Goal: Obtain resource: Obtain resource

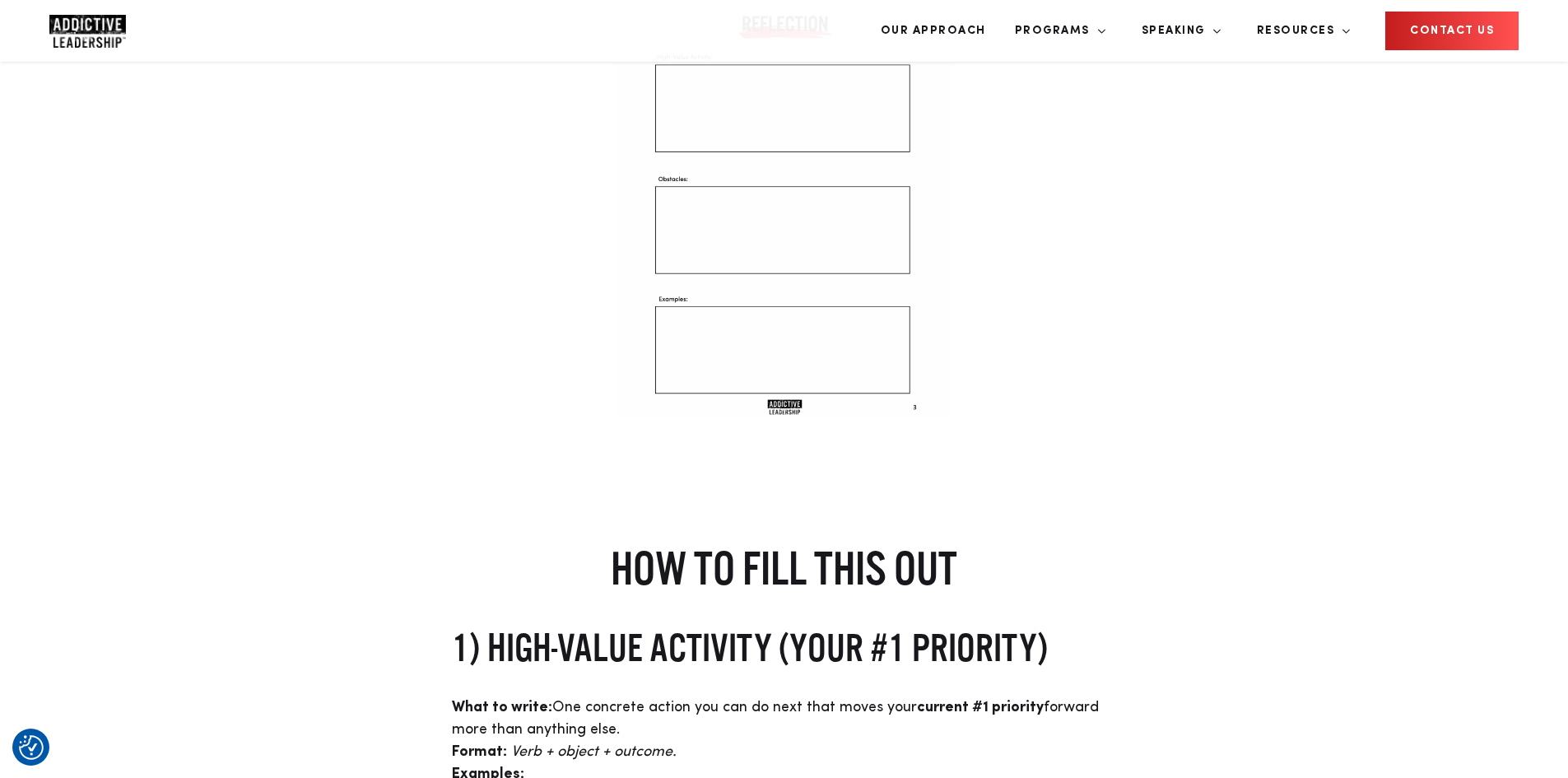
scroll to position [823, 0]
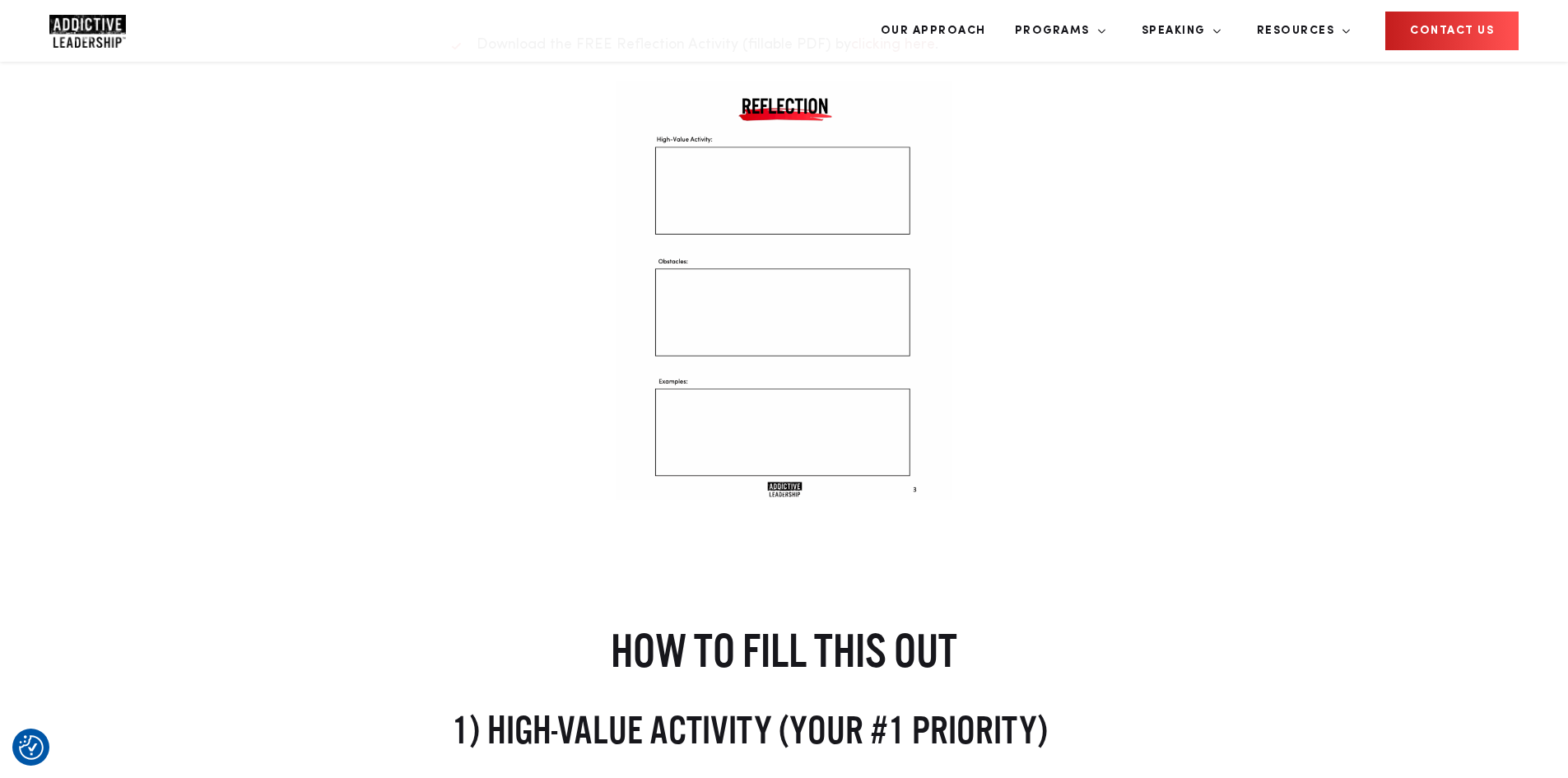
click at [861, 52] on link "clicking here" at bounding box center [893, 44] width 84 height 15
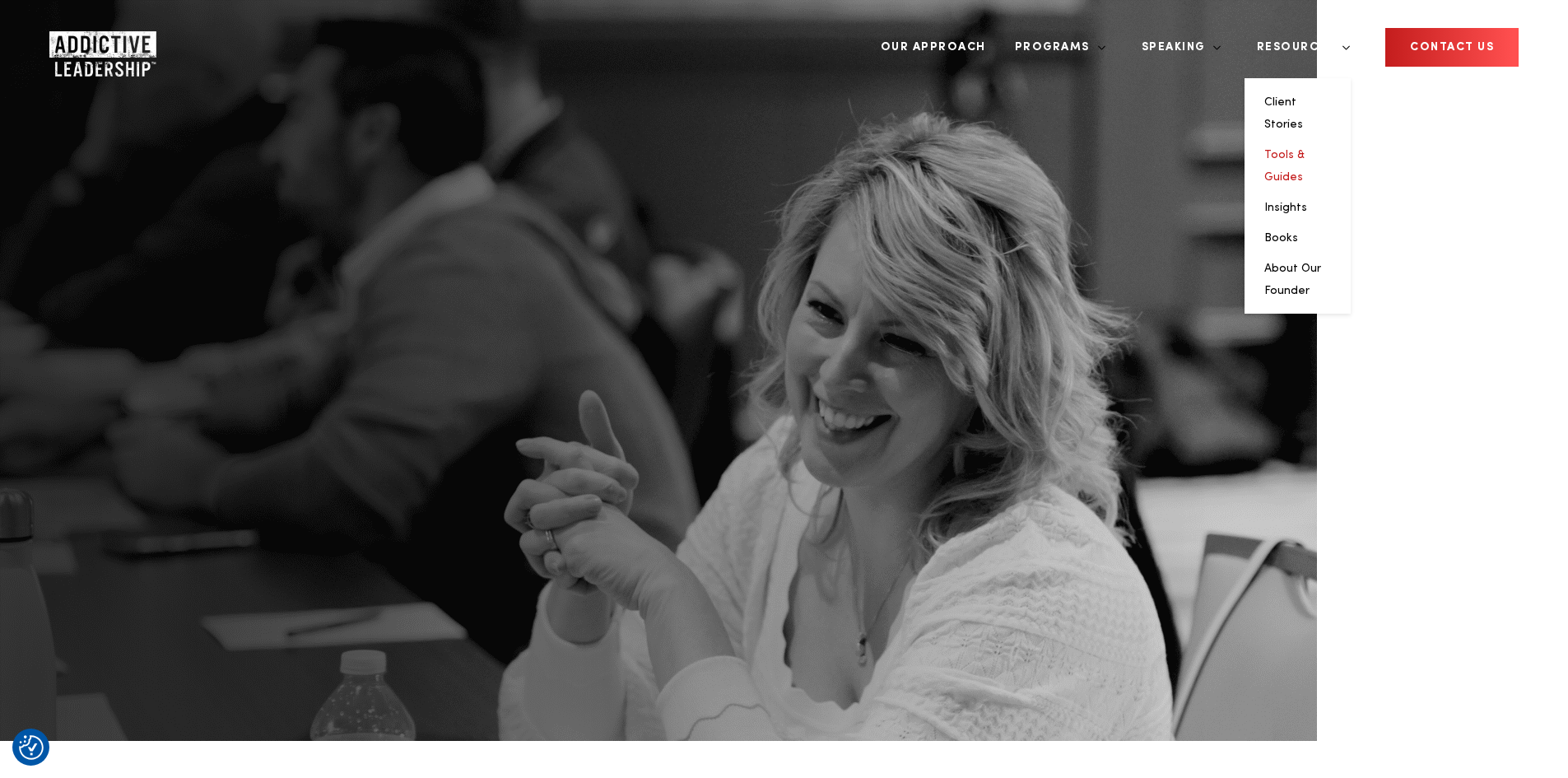
click at [1305, 149] on link "Tools & Guides" at bounding box center [1284, 165] width 40 height 33
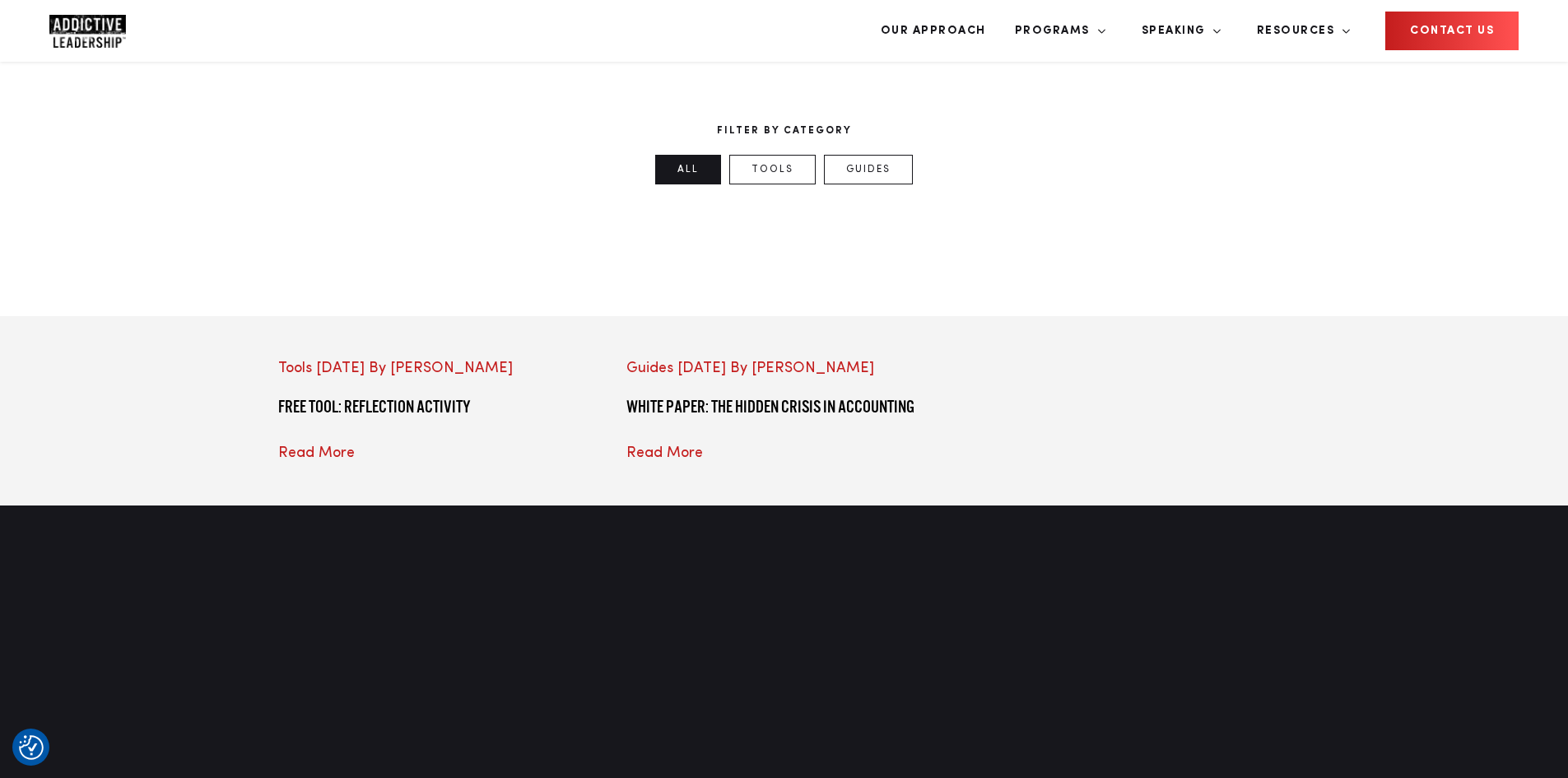
scroll to position [823, 0]
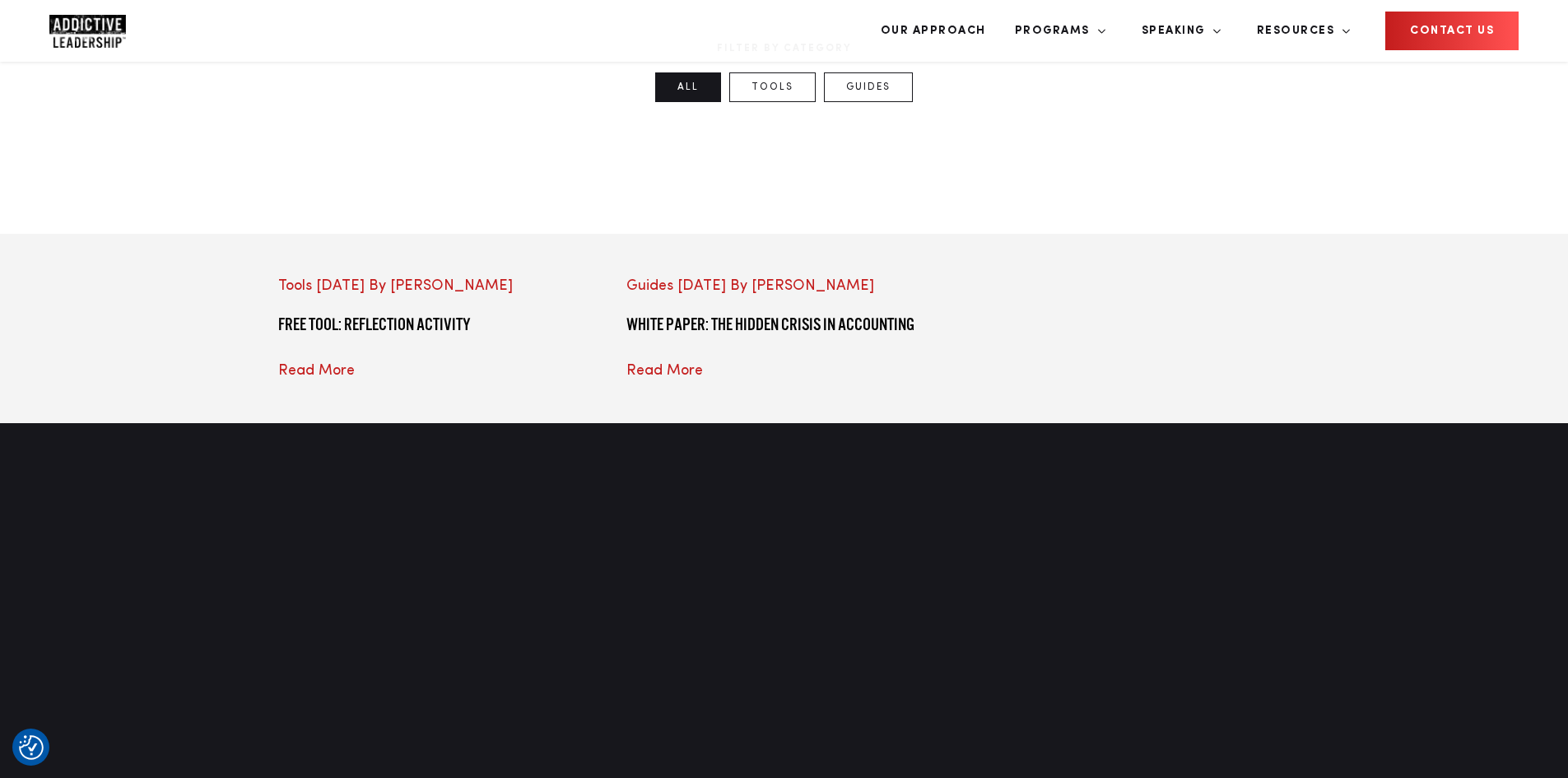
click at [788, 382] on div "Guides 09/01/2025 By Derek WHITE PAPER: The Hidden Crisis in Accounting Read Mo…" at bounding box center [784, 328] width 348 height 107
click at [703, 378] on span "Read More" at bounding box center [665, 370] width 77 height 15
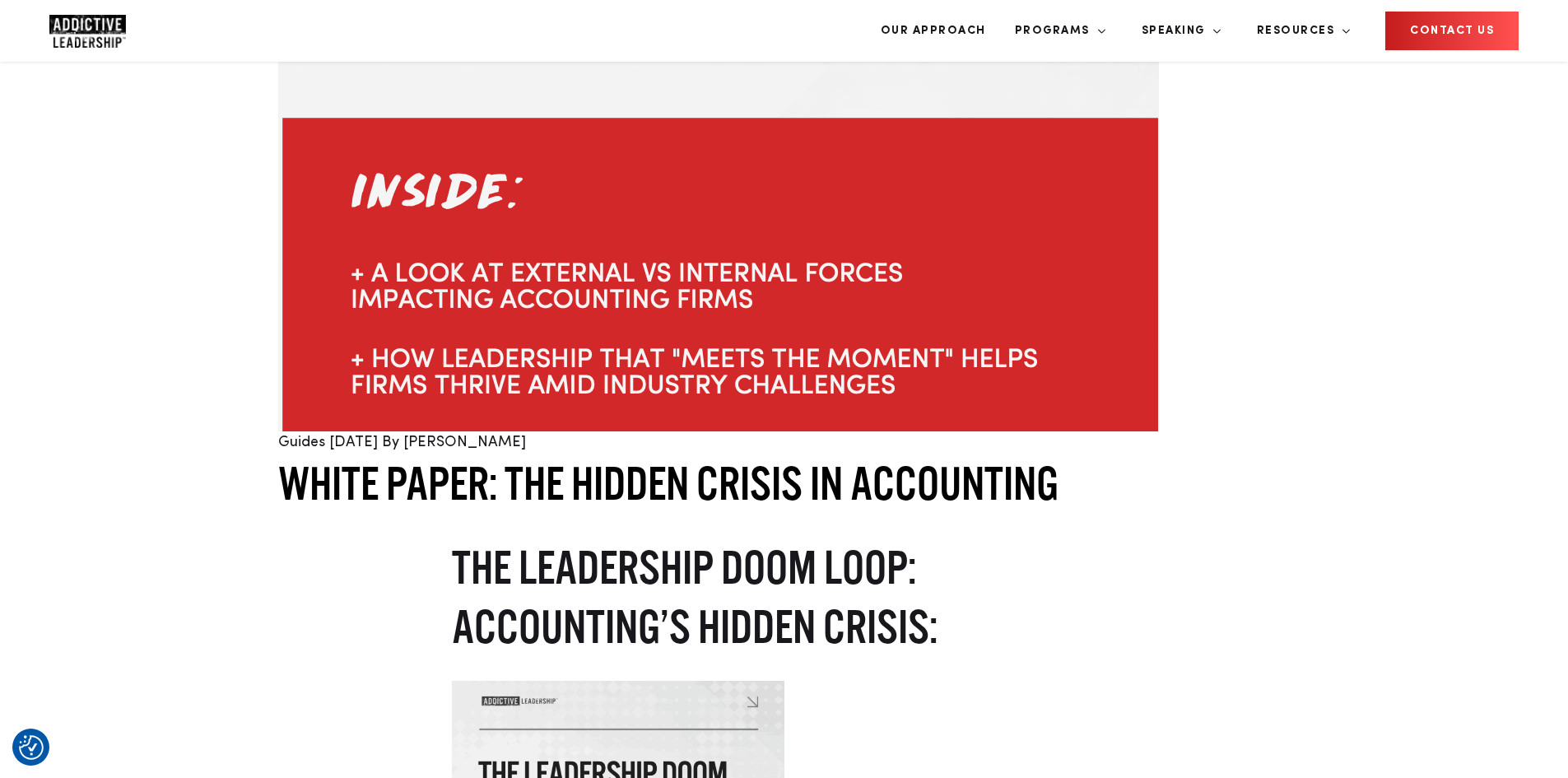
scroll to position [988, 0]
